Goal: Transaction & Acquisition: Book appointment/travel/reservation

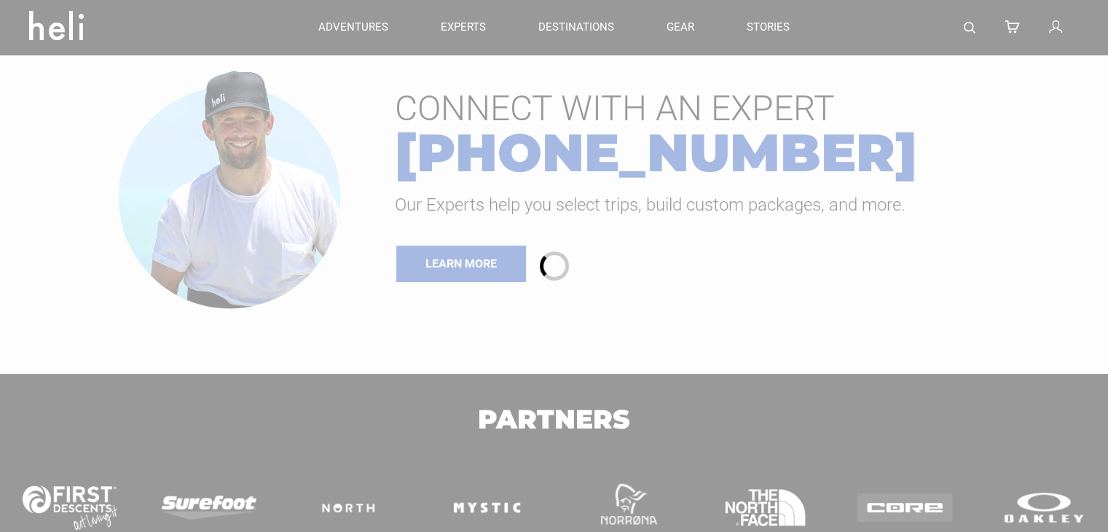
click at [232, 159] on div "adventures experts destinations gear stories search cart sign in search Suggest…" at bounding box center [554, 387] width 1108 height 775
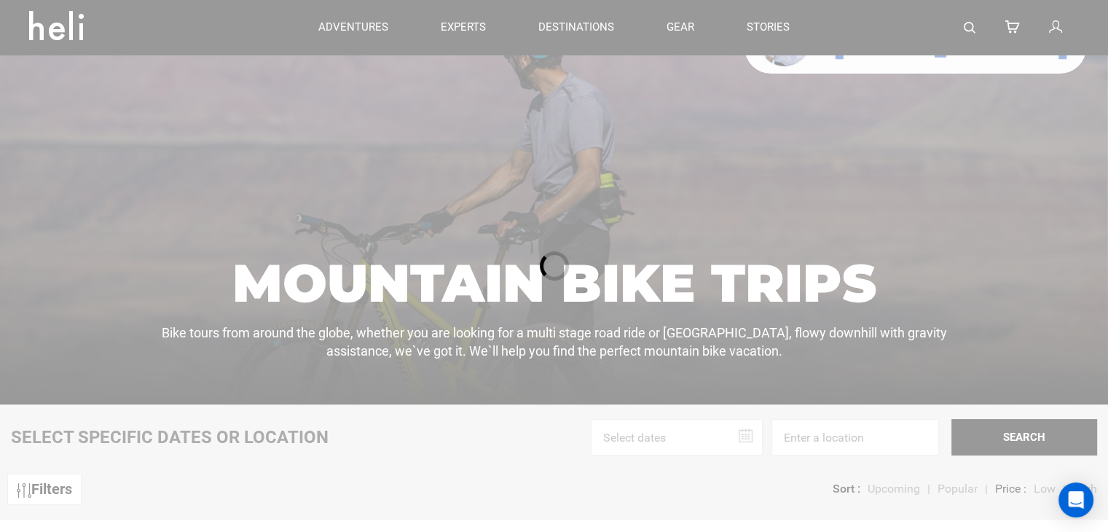
scroll to position [95, 0]
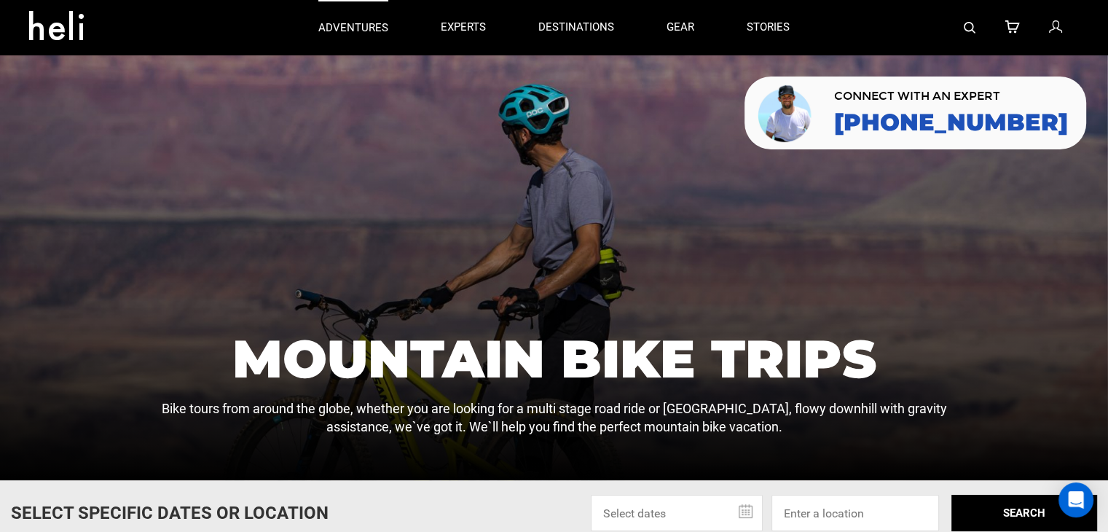
click at [366, 41] on link "adventures" at bounding box center [353, 27] width 70 height 55
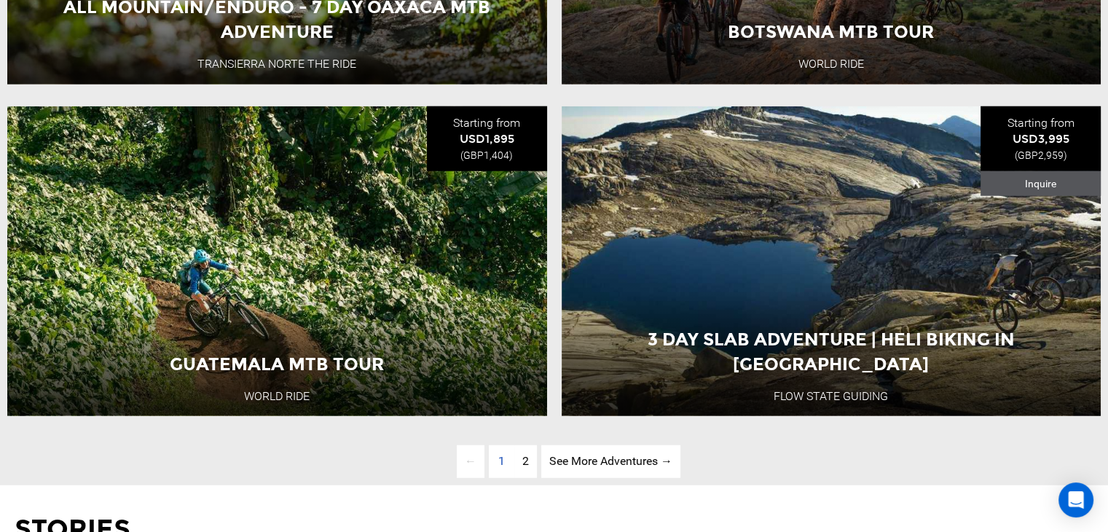
scroll to position [3807, 0]
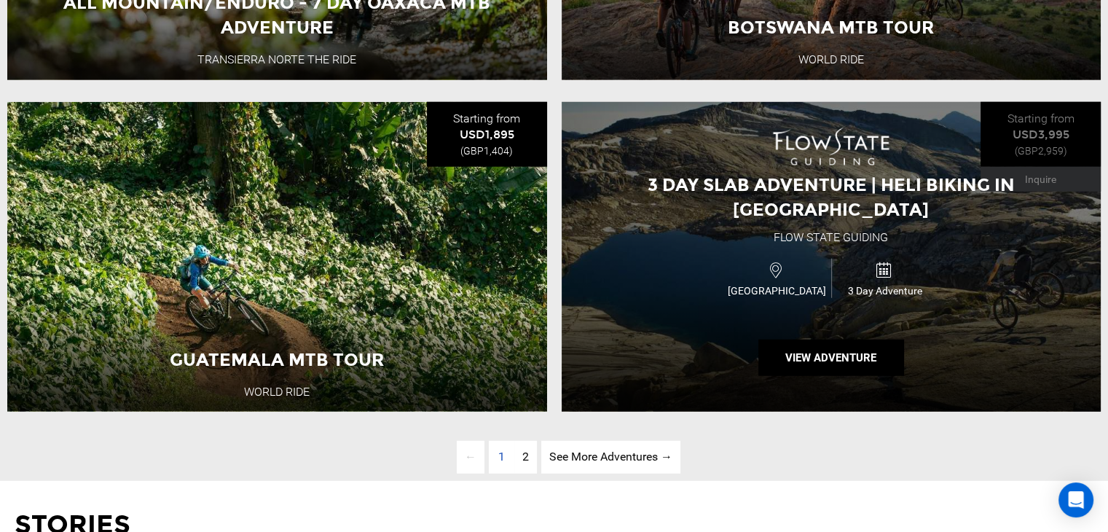
click at [964, 382] on div "3 Day Slab Adventure | Heli Biking in British Columbia Flow State Guiding Canad…" at bounding box center [832, 257] width 540 height 310
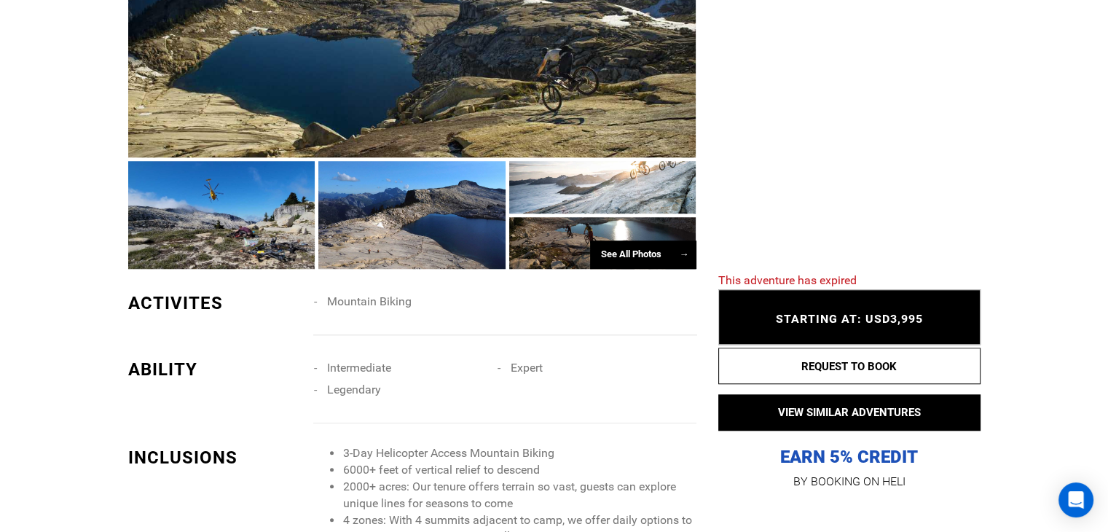
scroll to position [1220, 0]
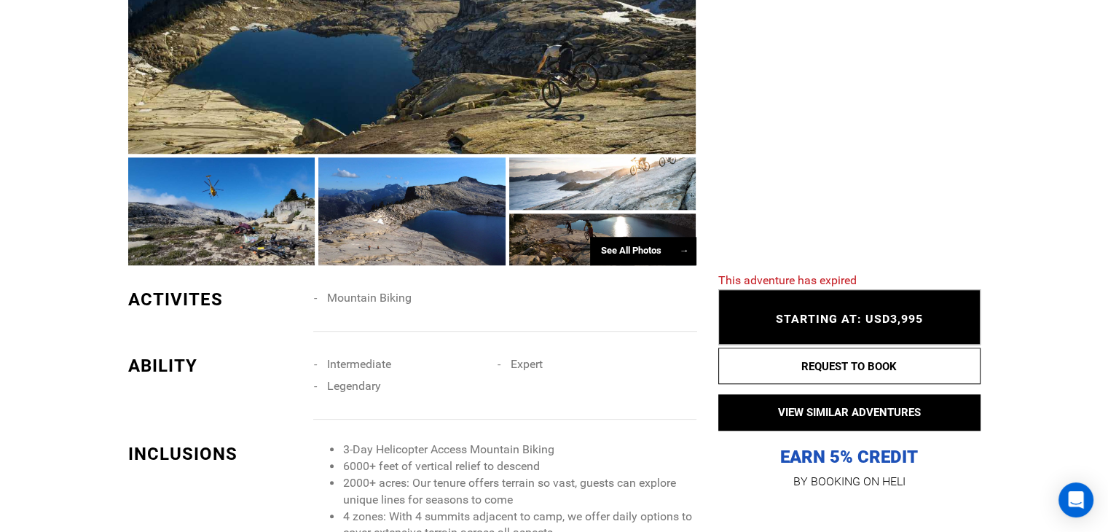
click at [355, 369] on span "Intermediate" at bounding box center [358, 364] width 64 height 14
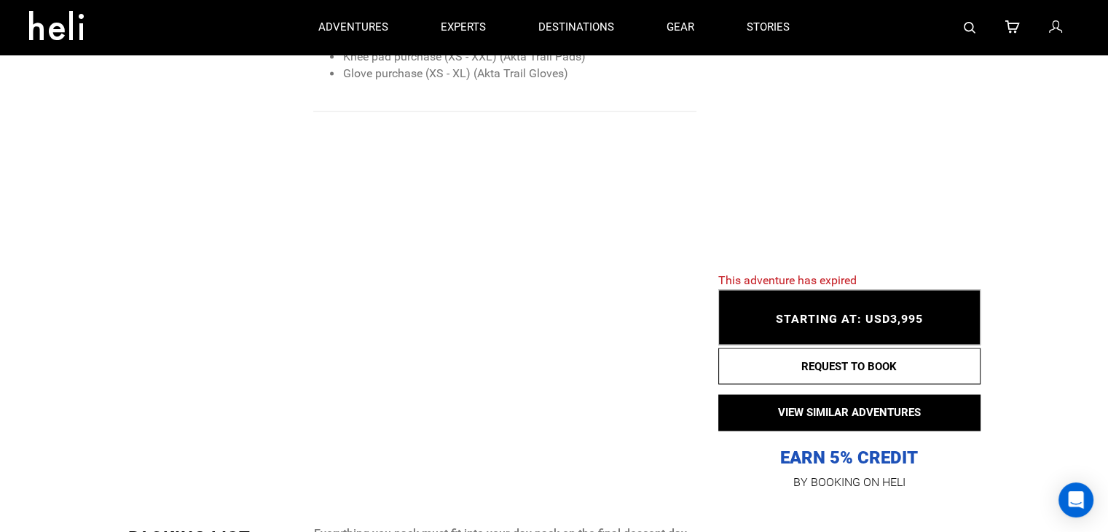
scroll to position [0, 0]
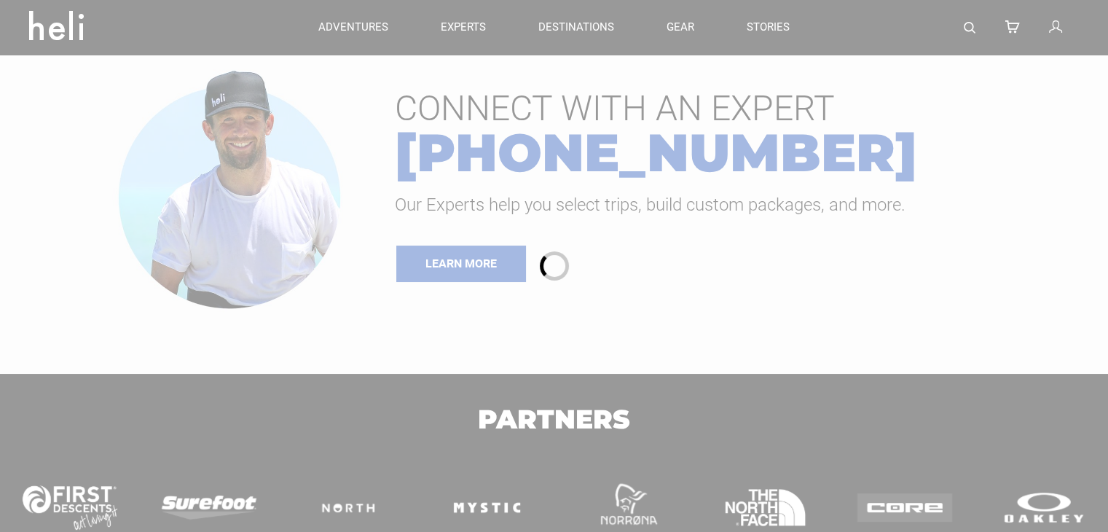
type input "Bike"
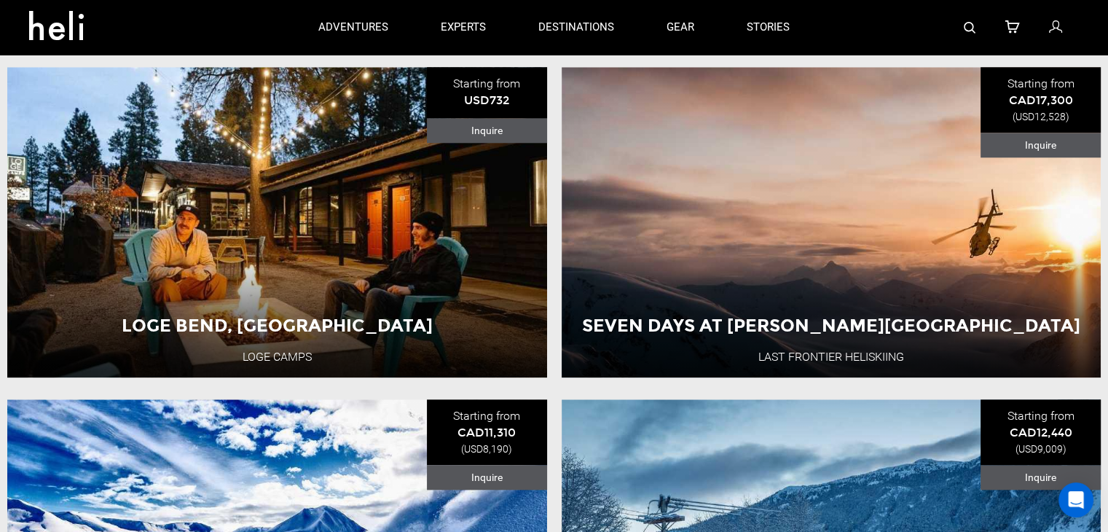
scroll to position [1498, 0]
